Goal: Task Accomplishment & Management: Use online tool/utility

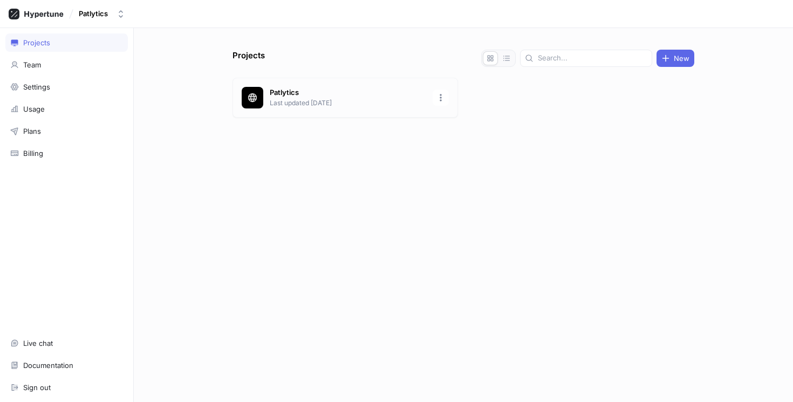
click at [334, 106] on p "Last updated [DATE]" at bounding box center [348, 103] width 156 height 10
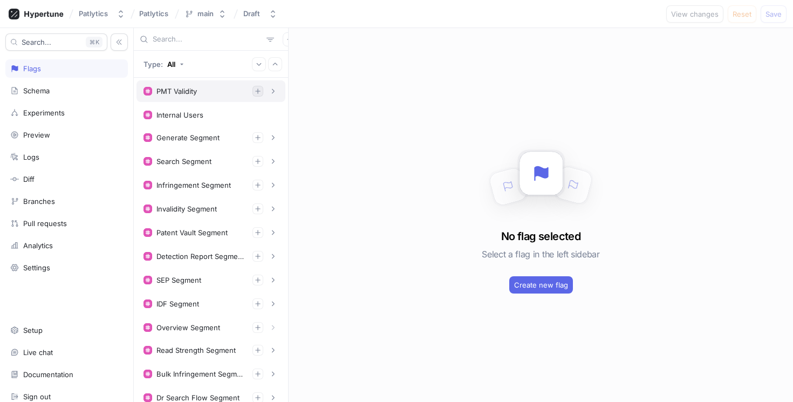
click at [256, 93] on icon "button" at bounding box center [257, 91] width 6 height 6
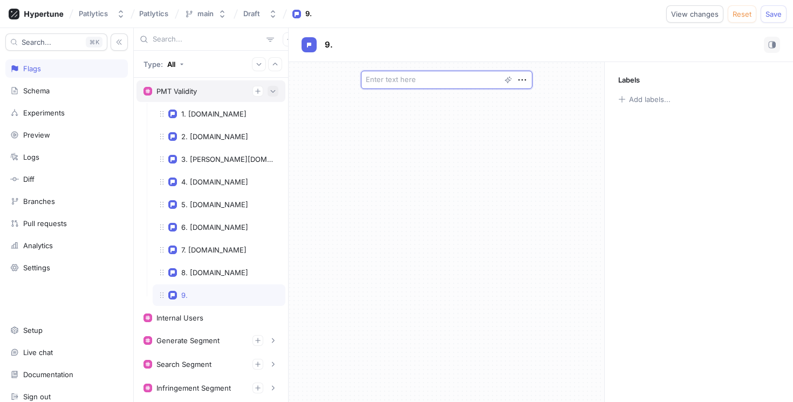
click at [272, 93] on icon "button" at bounding box center [273, 91] width 6 height 6
click at [521, 86] on textarea at bounding box center [446, 80] width 171 height 18
type textarea "x"
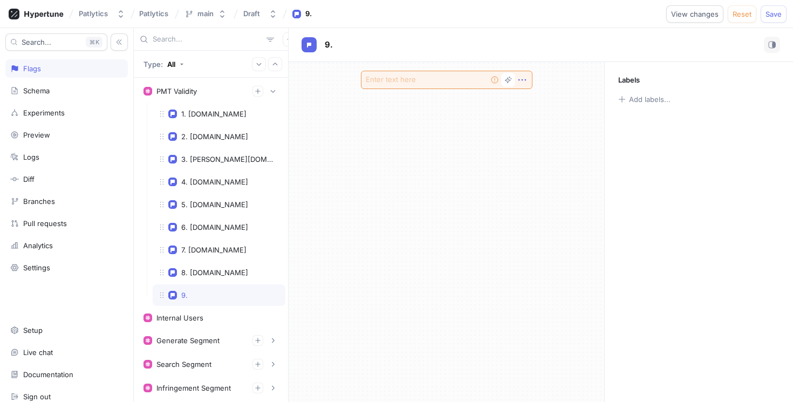
click at [523, 82] on icon "button" at bounding box center [522, 80] width 12 height 12
click at [548, 105] on div "Delete" at bounding box center [565, 100] width 92 height 18
